Goal: Information Seeking & Learning: Learn about a topic

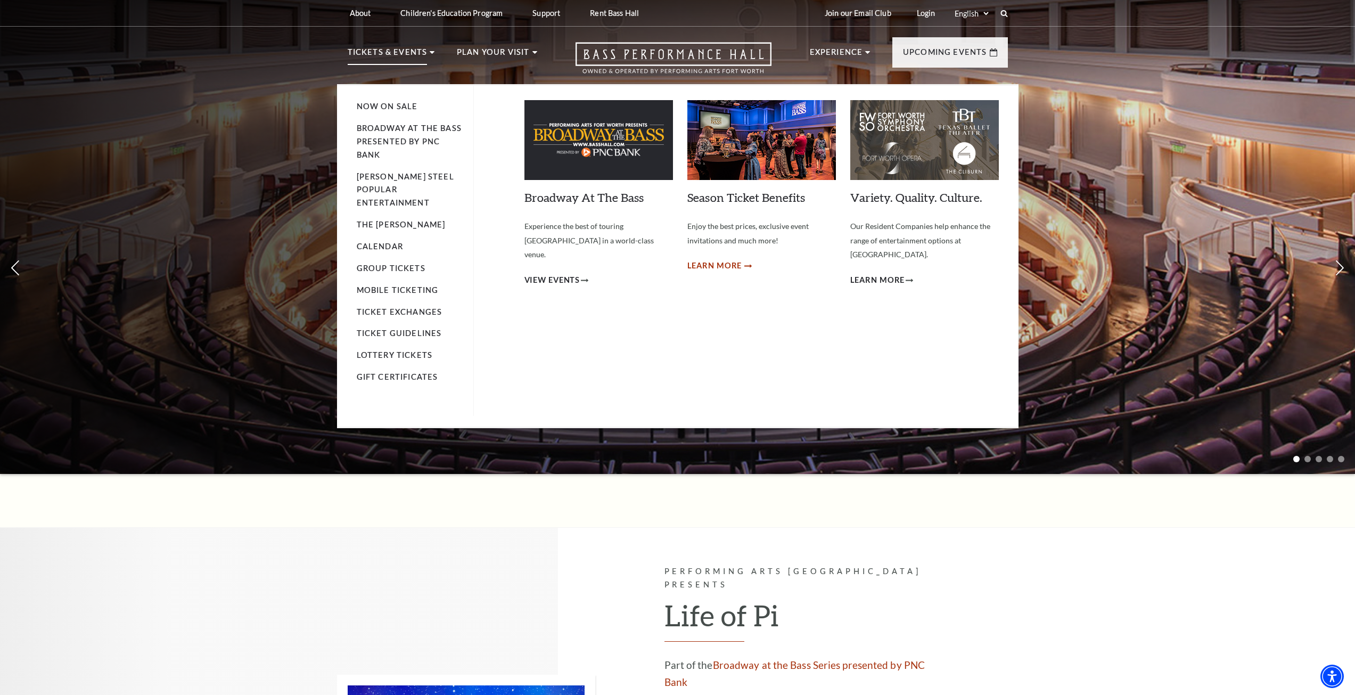
click at [717, 265] on span "Learn More" at bounding box center [714, 265] width 55 height 13
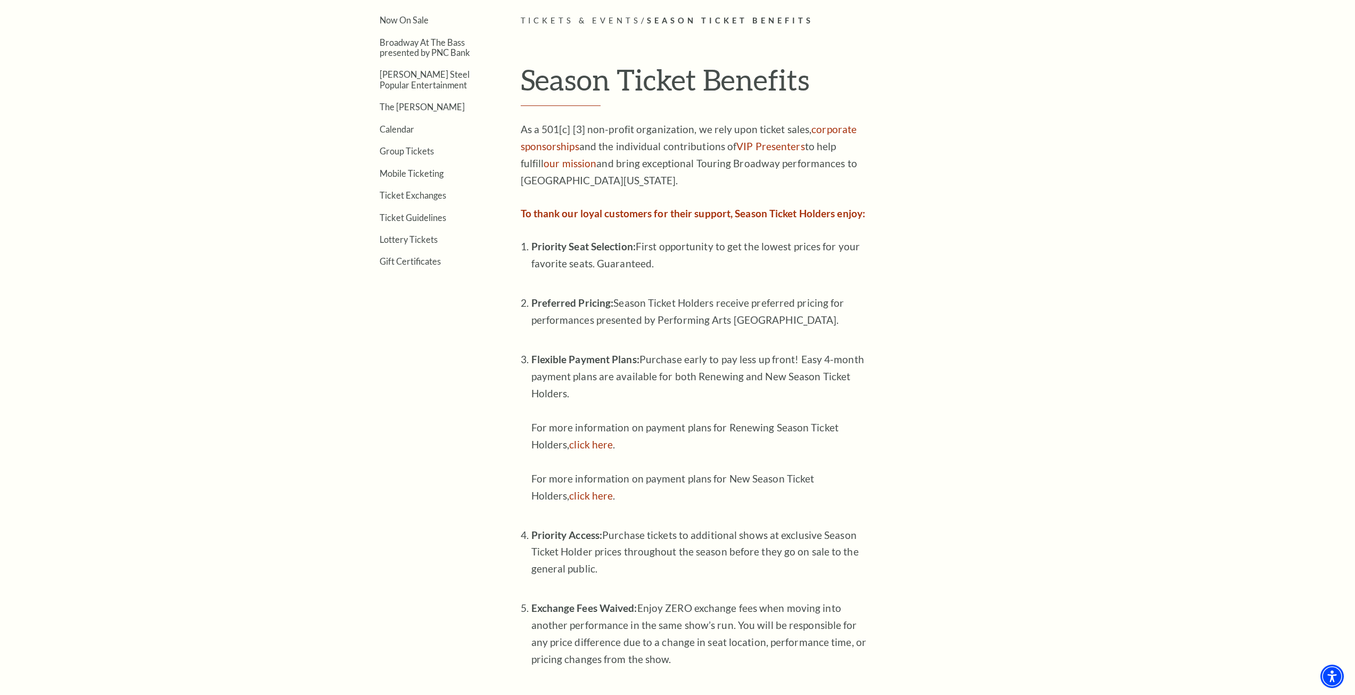
scroll to position [160, 0]
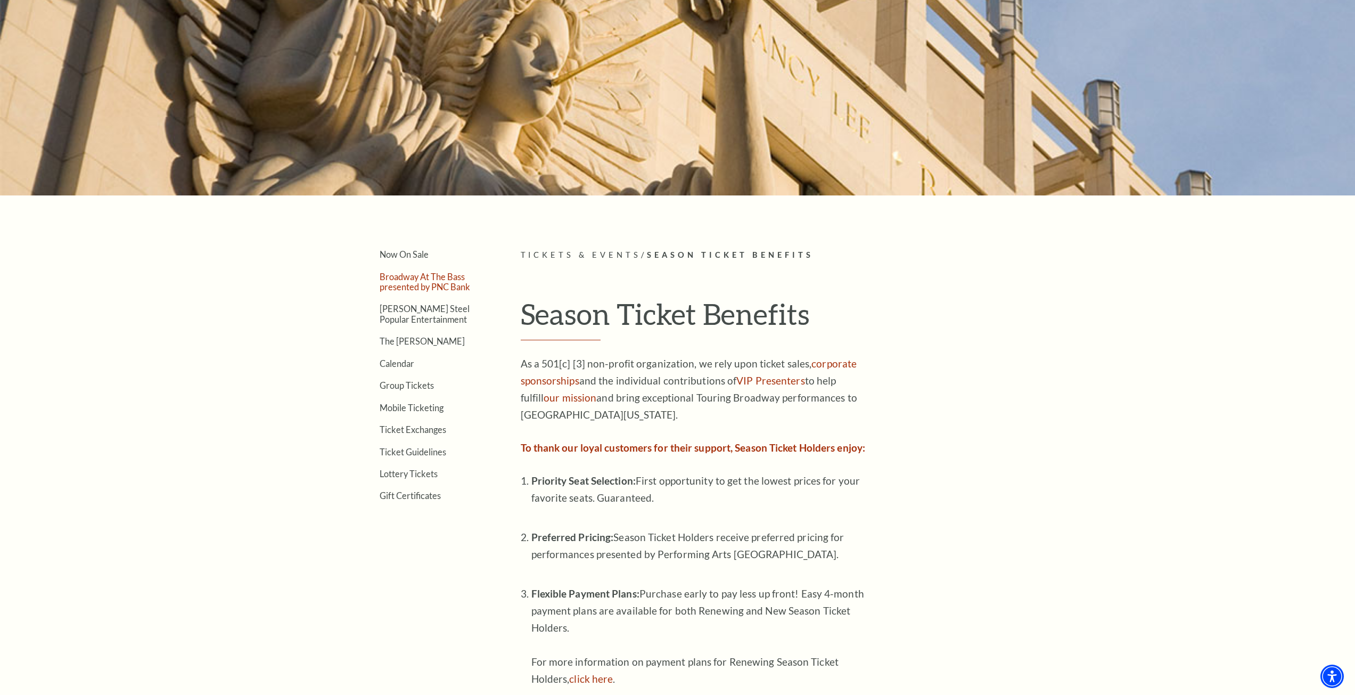
click at [406, 282] on link "Broadway At The Bass presented by PNC Bank" at bounding box center [425, 281] width 90 height 20
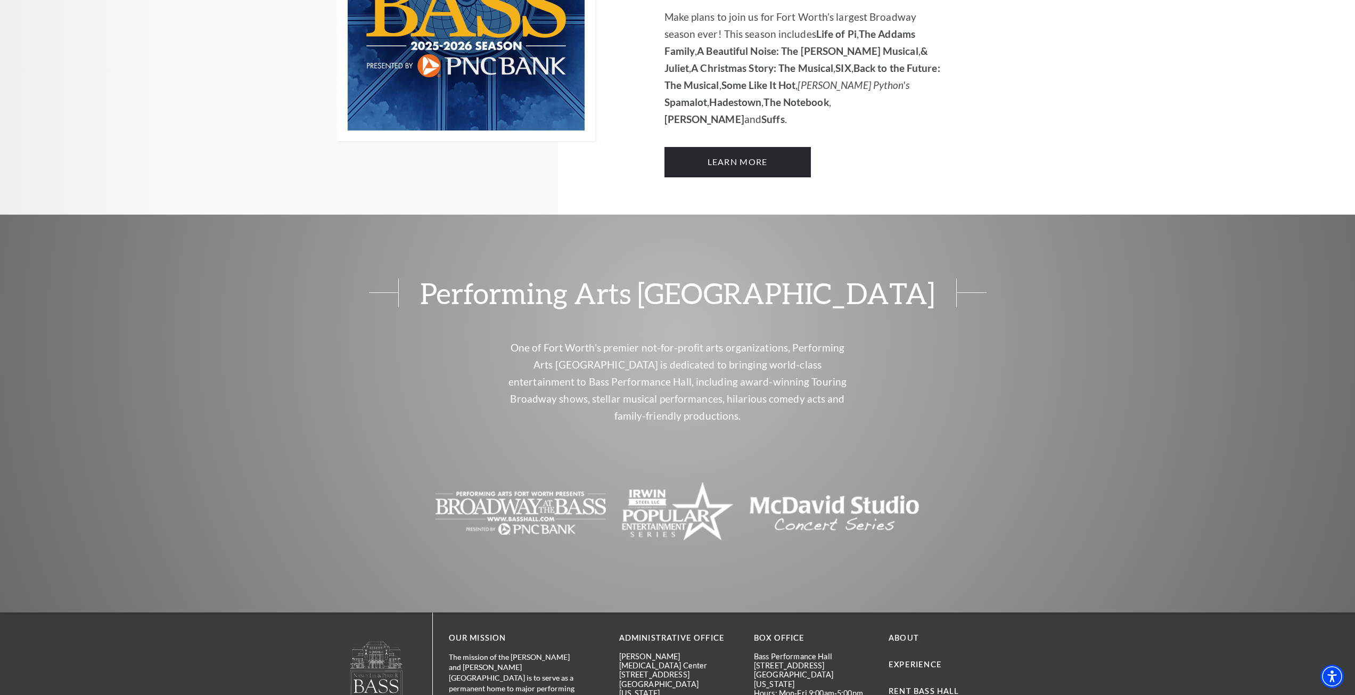
scroll to position [1065, 0]
